Goal: Navigation & Orientation: Find specific page/section

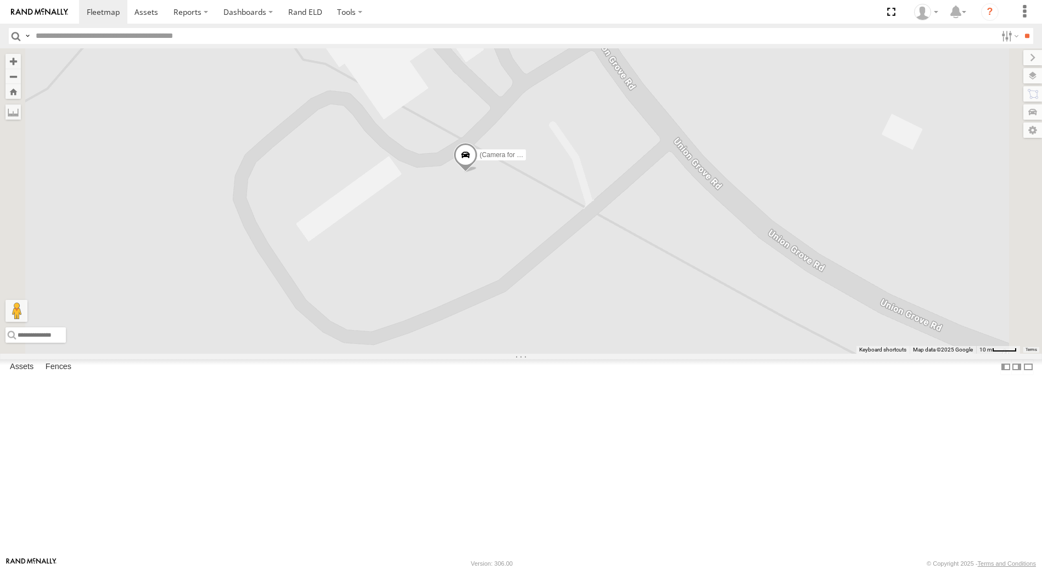
click at [477, 172] on span at bounding box center [465, 157] width 24 height 30
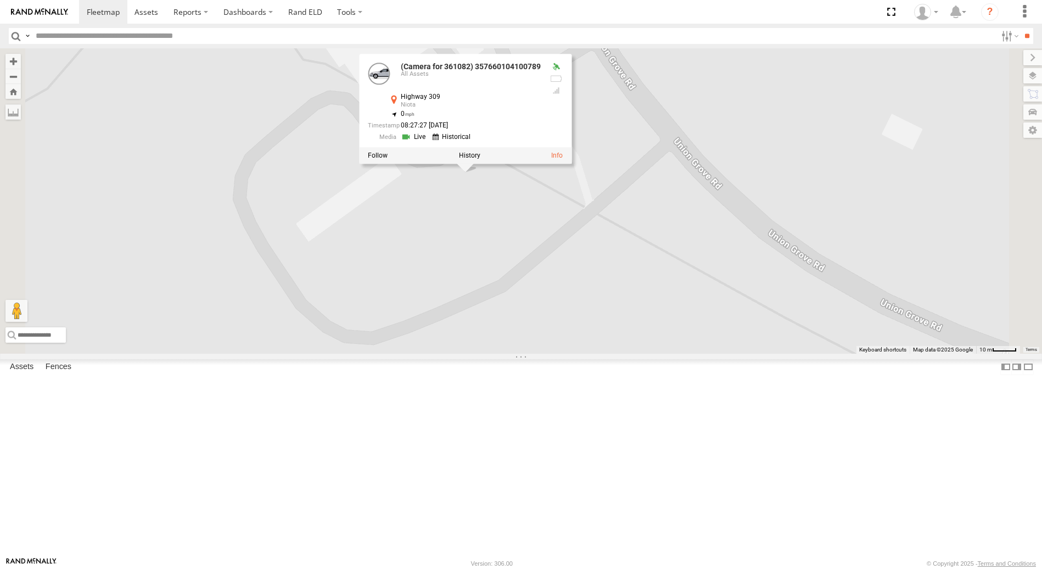
click at [429, 142] on link at bounding box center [415, 137] width 28 height 10
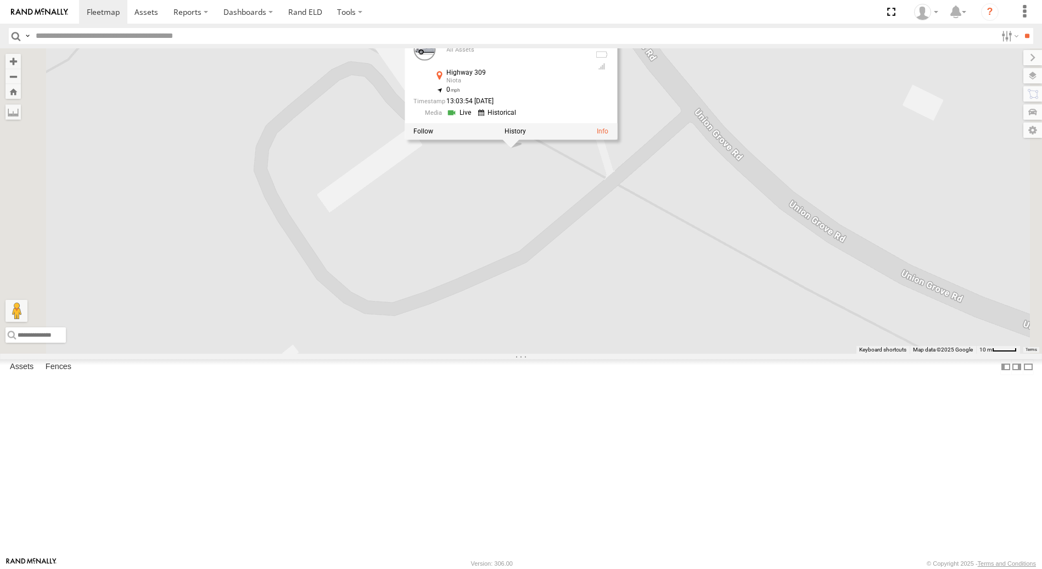
click at [519, 118] on link at bounding box center [498, 113] width 42 height 10
click at [526, 136] on label at bounding box center [514, 132] width 21 height 8
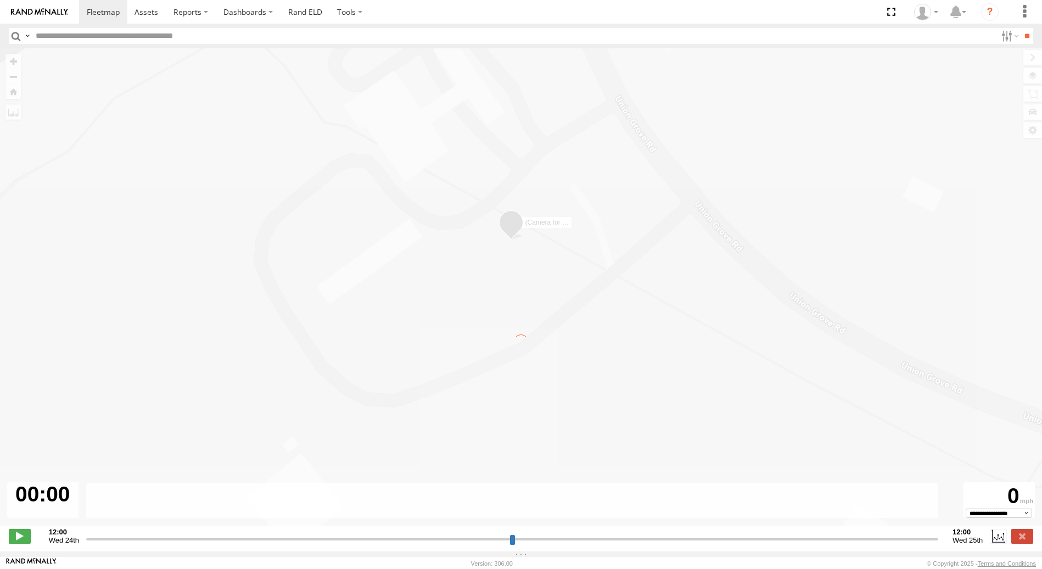
type input "**********"
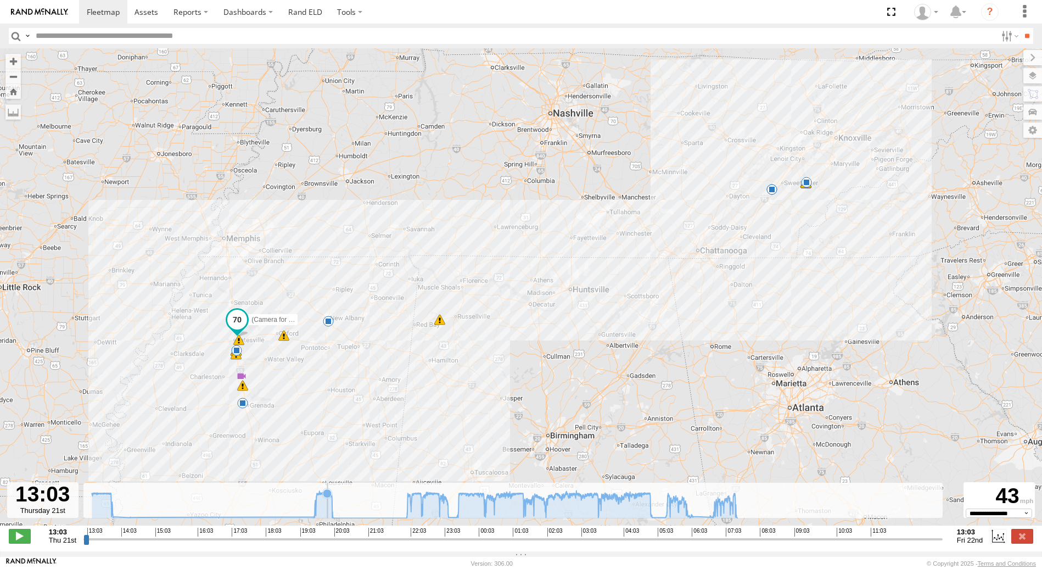
click at [328, 497] on icon at bounding box center [327, 492] width 9 height 9
click at [317, 498] on icon at bounding box center [316, 493] width 9 height 9
click at [330, 499] on icon at bounding box center [329, 495] width 9 height 9
click at [338, 522] on icon at bounding box center [333, 517] width 11 height 11
click at [407, 503] on icon at bounding box center [414, 503] width 656 height 27
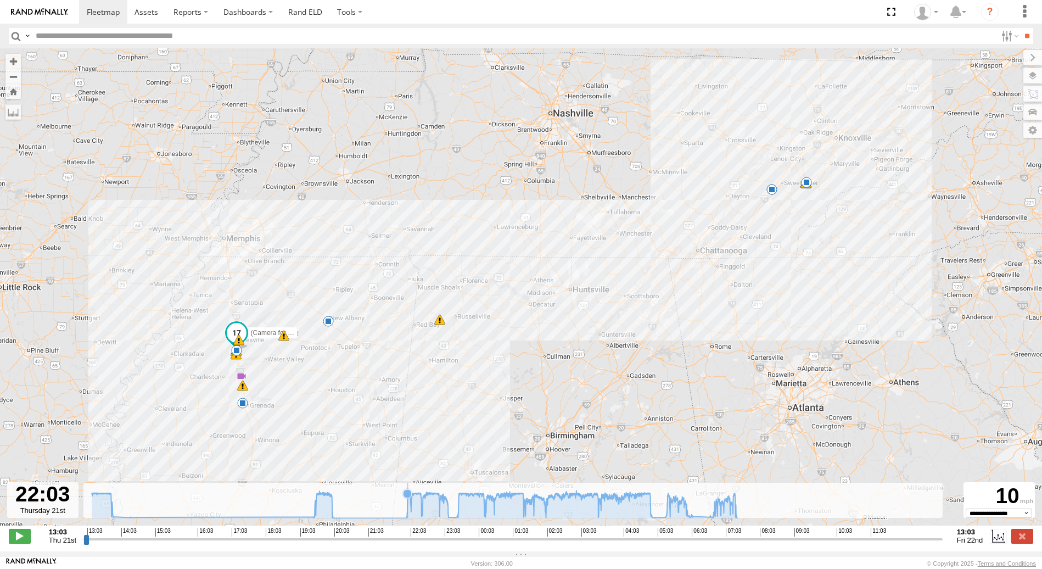
click at [408, 498] on icon at bounding box center [407, 493] width 9 height 9
click at [649, 497] on icon at bounding box center [648, 492] width 9 height 9
click at [668, 505] on icon at bounding box center [414, 503] width 656 height 27
click at [682, 502] on icon at bounding box center [681, 497] width 9 height 9
click at [690, 500] on rect at bounding box center [512, 500] width 859 height 36
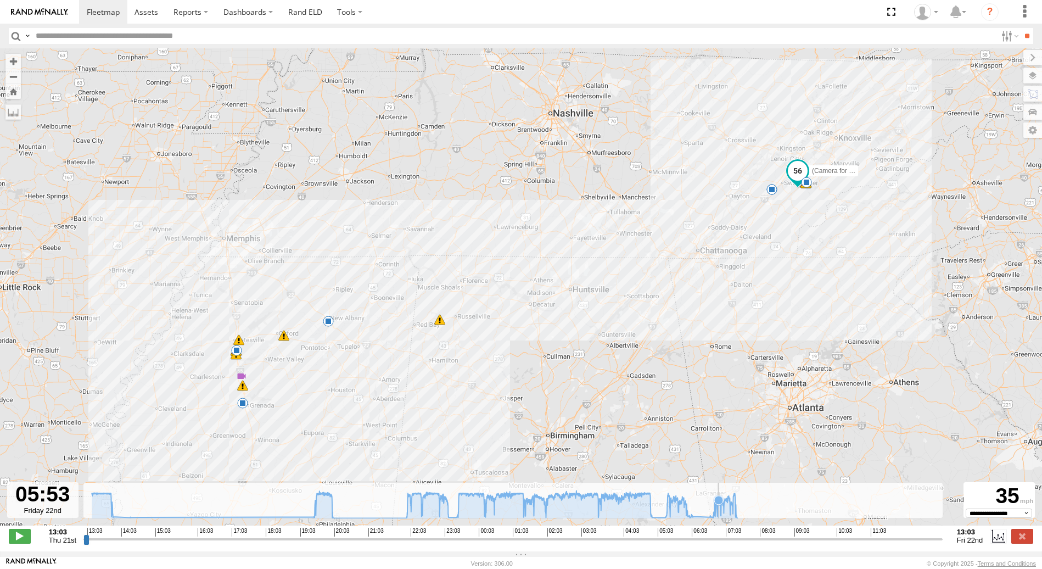
click at [718, 491] on rect at bounding box center [512, 500] width 859 height 36
click at [735, 499] on icon at bounding box center [414, 503] width 656 height 27
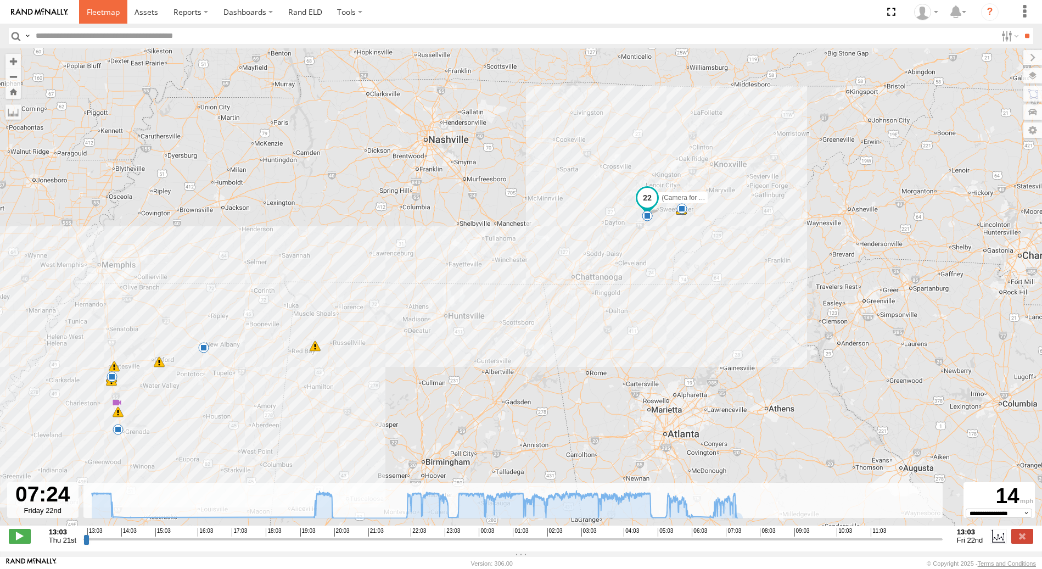
click at [103, 9] on span at bounding box center [103, 12] width 33 height 10
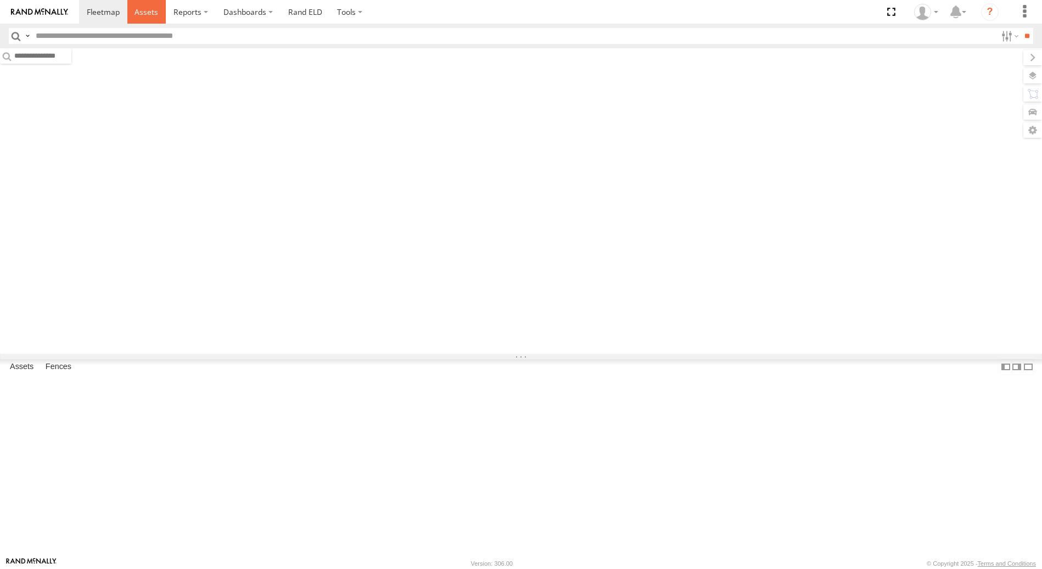
click at [145, 15] on span at bounding box center [146, 12] width 24 height 10
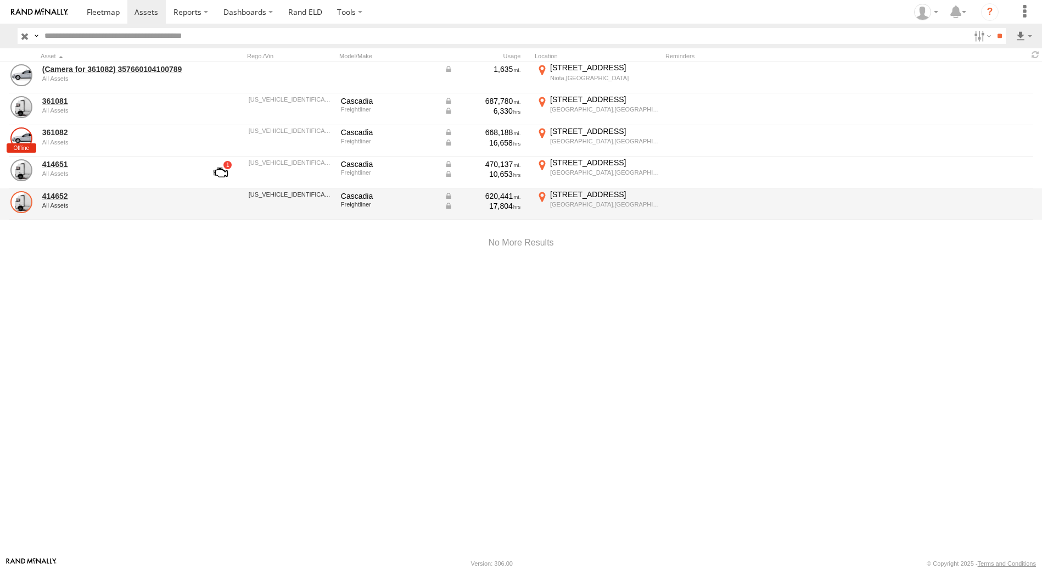
click at [18, 201] on link at bounding box center [21, 202] width 22 height 22
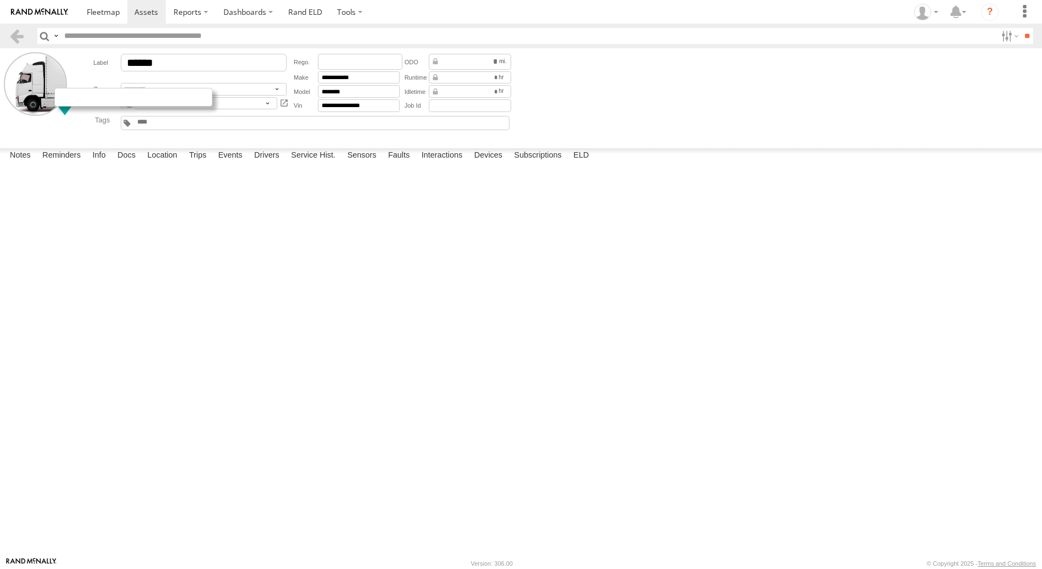
click at [62, 97] on div at bounding box center [133, 97] width 158 height 19
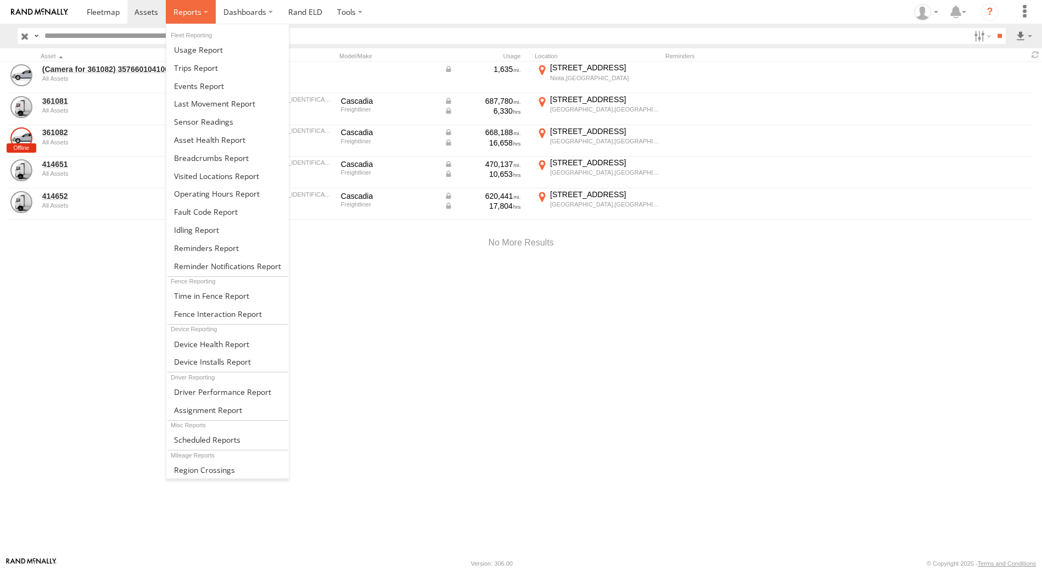
click at [196, 14] on span at bounding box center [187, 12] width 28 height 10
click at [212, 74] on link at bounding box center [227, 68] width 122 height 18
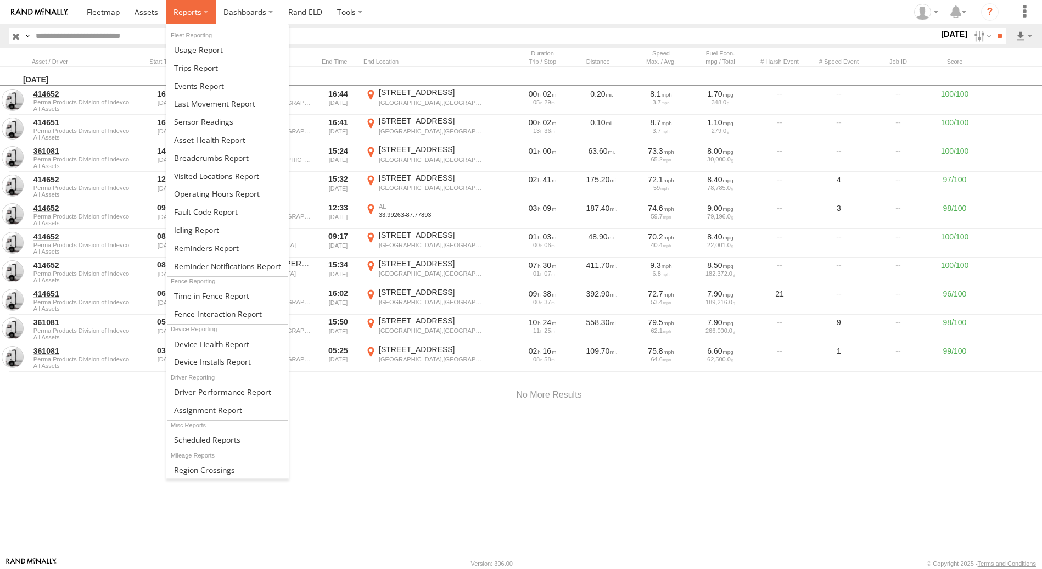
click at [202, 12] on label at bounding box center [191, 12] width 50 height 24
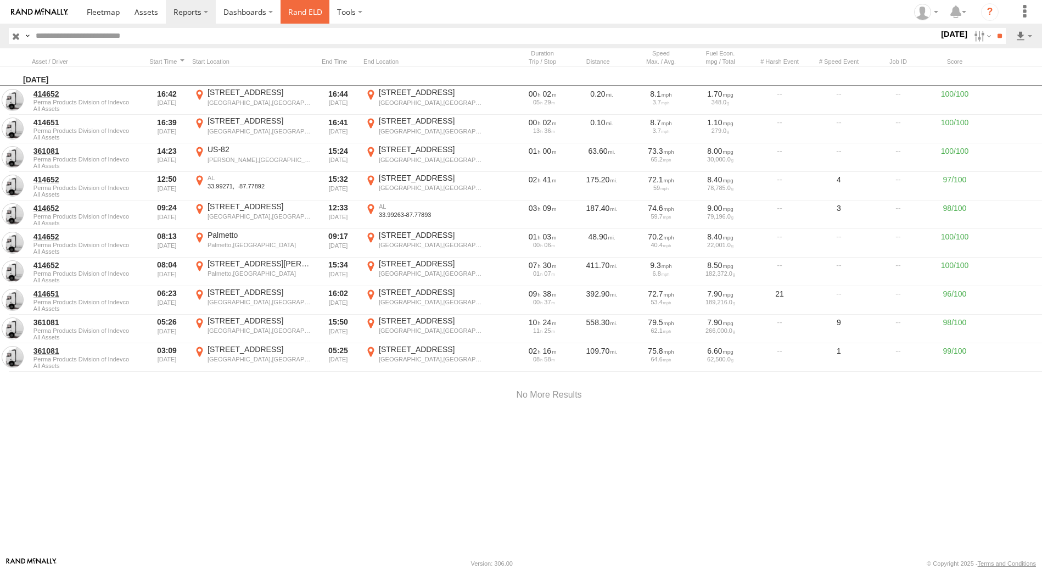
click at [313, 10] on link "Rand ELD" at bounding box center [304, 12] width 49 height 24
click at [988, 14] on icon "?" at bounding box center [990, 12] width 18 height 18
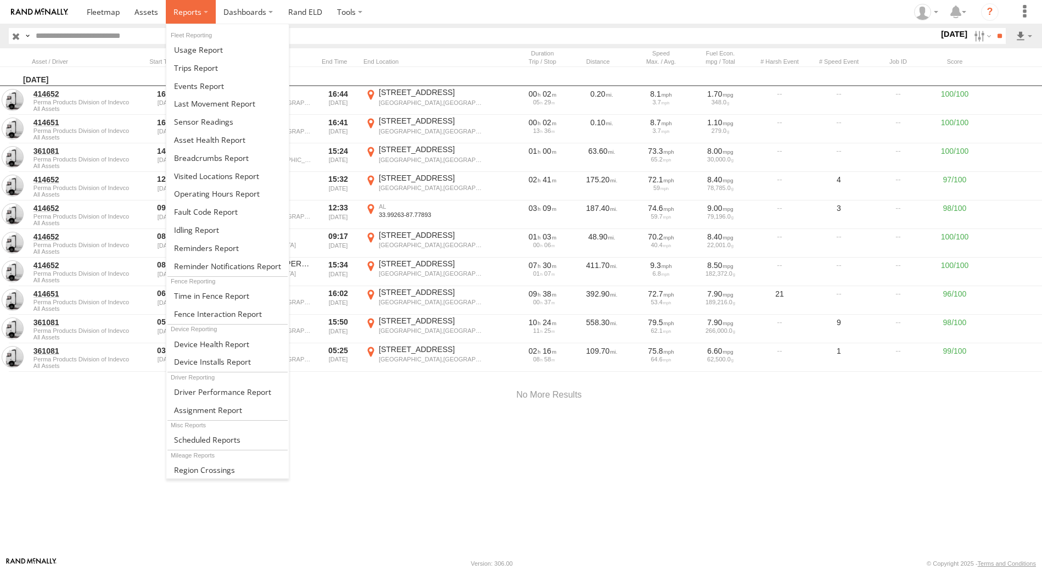
click at [202, 12] on label at bounding box center [191, 12] width 50 height 24
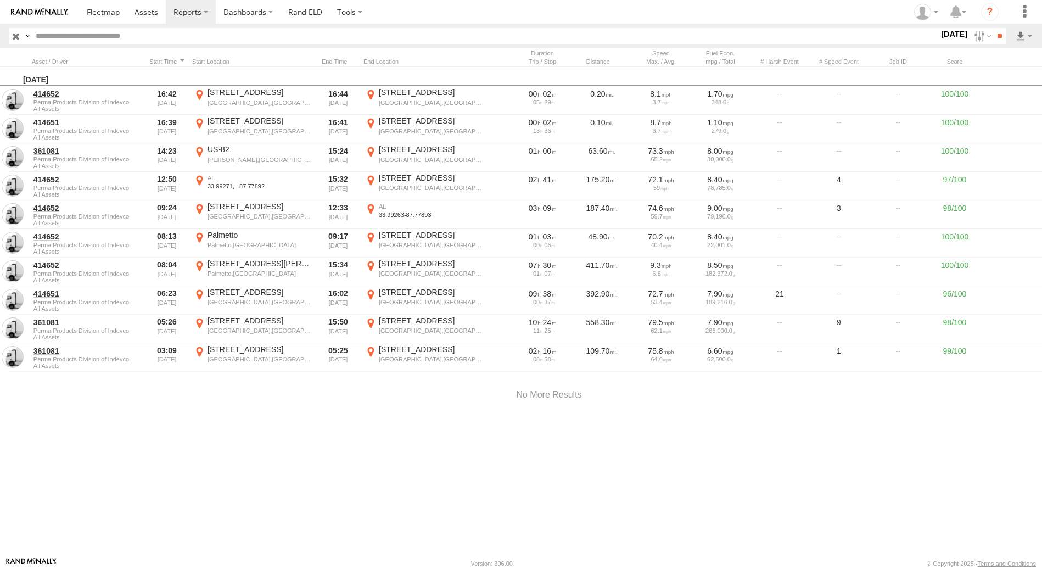
click at [485, 7] on section at bounding box center [559, 12] width 960 height 24
click at [310, 15] on link "Rand ELD" at bounding box center [304, 12] width 49 height 24
click at [94, 12] on span at bounding box center [103, 12] width 33 height 10
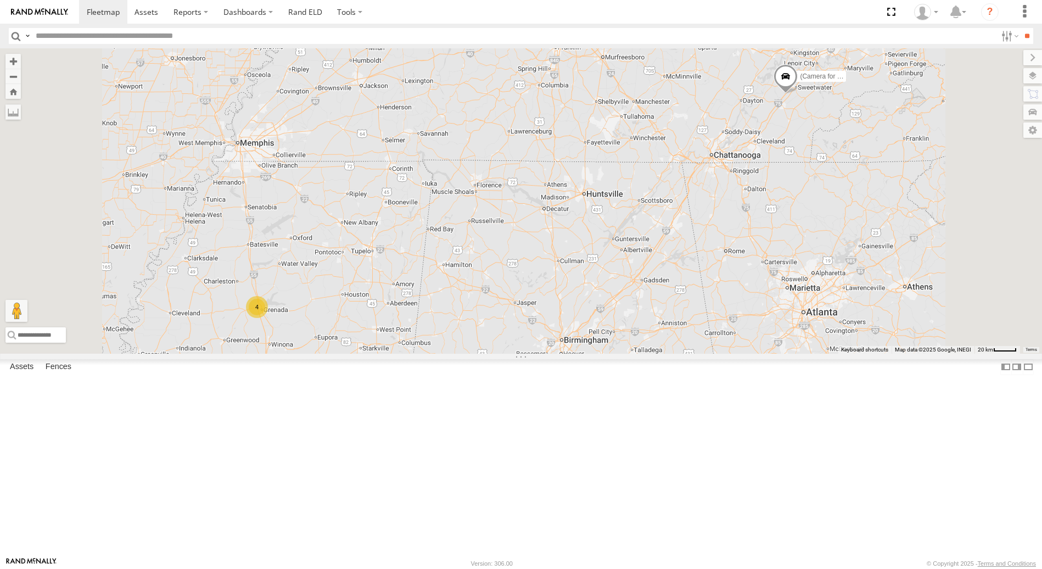
click at [797, 94] on span at bounding box center [785, 79] width 24 height 30
click at [892, 86] on div at bounding box center [785, 77] width 212 height 16
click at [800, 81] on label at bounding box center [789, 78] width 21 height 8
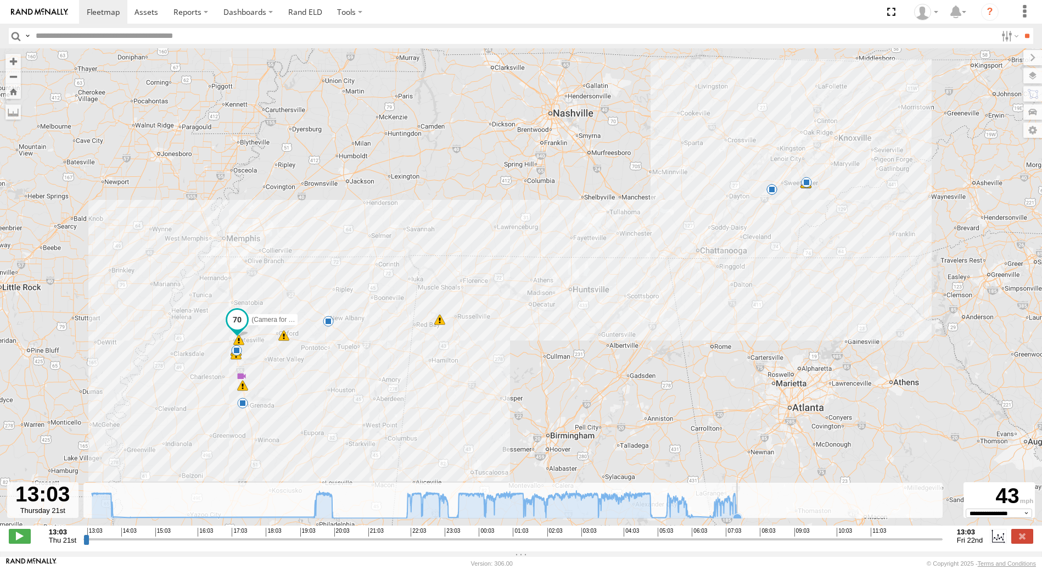
click at [737, 521] on icon at bounding box center [737, 517] width 9 height 9
click at [710, 521] on icon at bounding box center [709, 516] width 9 height 9
click at [737, 521] on icon at bounding box center [737, 517] width 9 height 9
drag, startPoint x: 83, startPoint y: 544, endPoint x: 739, endPoint y: 504, distance: 656.5
type input "**********"
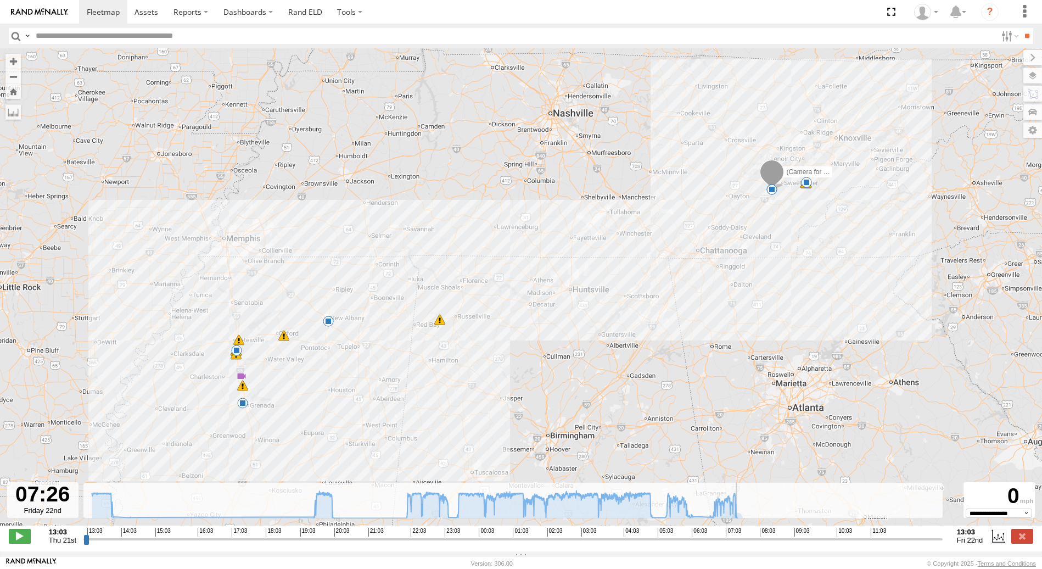
click at [739, 533] on input "range" at bounding box center [512, 538] width 859 height 10
click at [110, 9] on span at bounding box center [103, 12] width 33 height 10
